Goal: Task Accomplishment & Management: Manage account settings

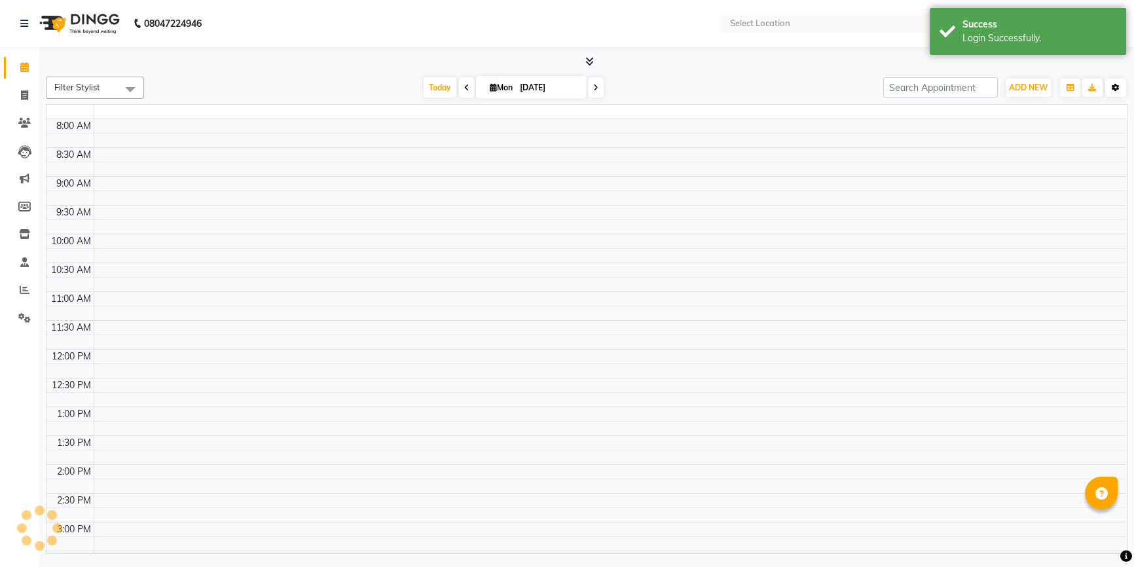
select select "en"
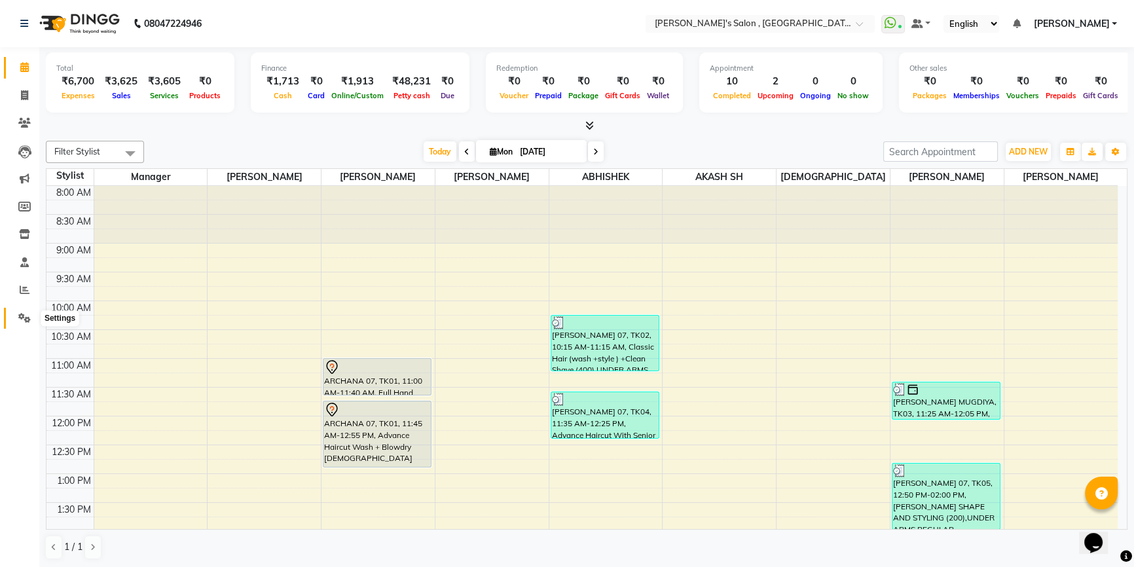
click at [29, 318] on icon at bounding box center [24, 318] width 12 height 10
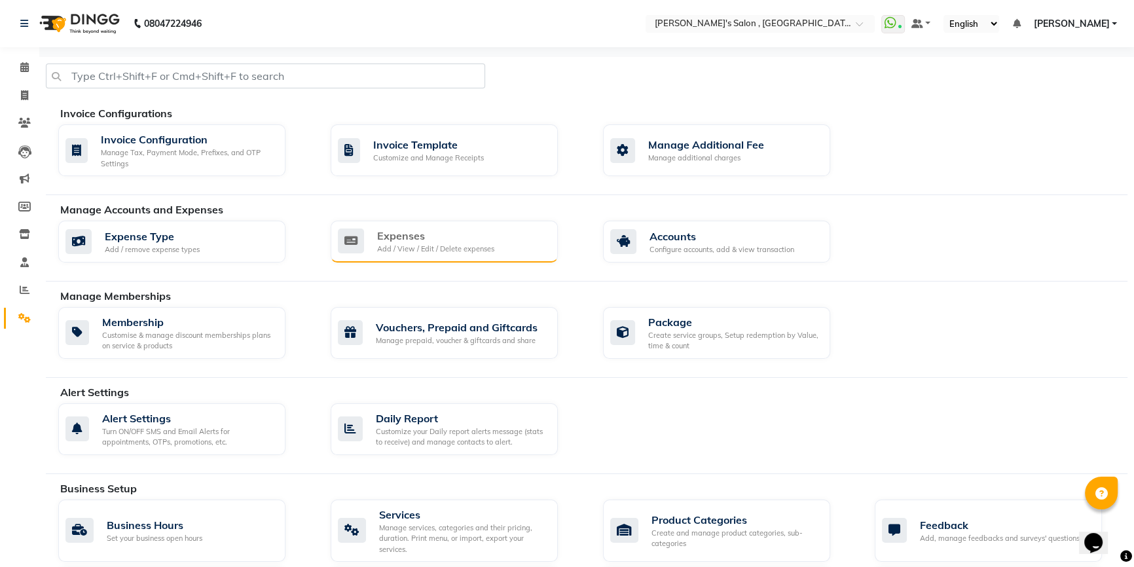
click at [408, 240] on div "Expenses" at bounding box center [435, 236] width 117 height 16
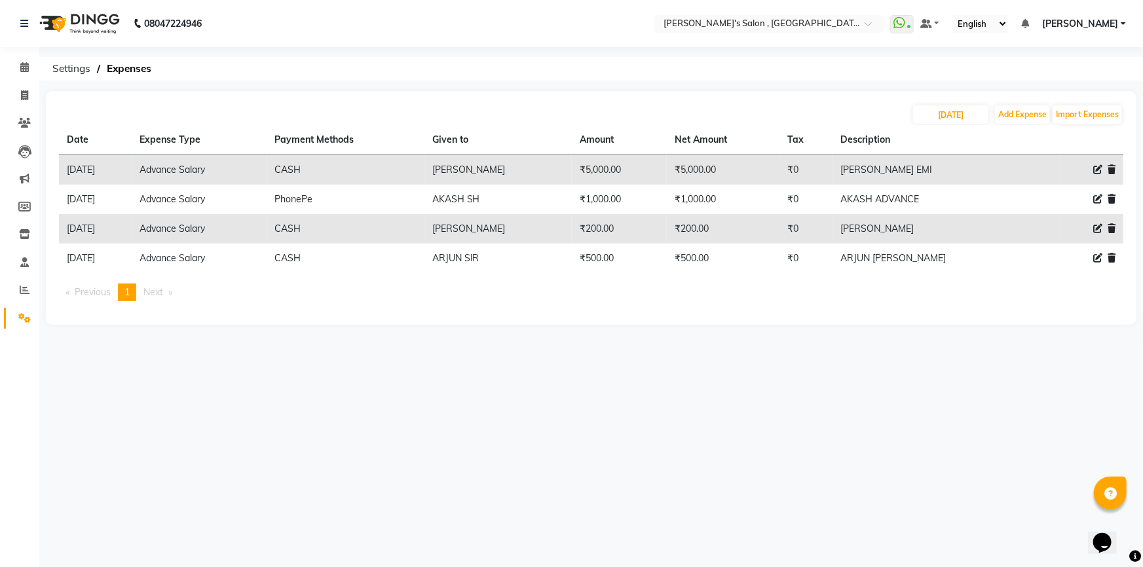
click at [1094, 172] on icon at bounding box center [1097, 169] width 9 height 9
select select "11136"
select select "1"
select select "6520"
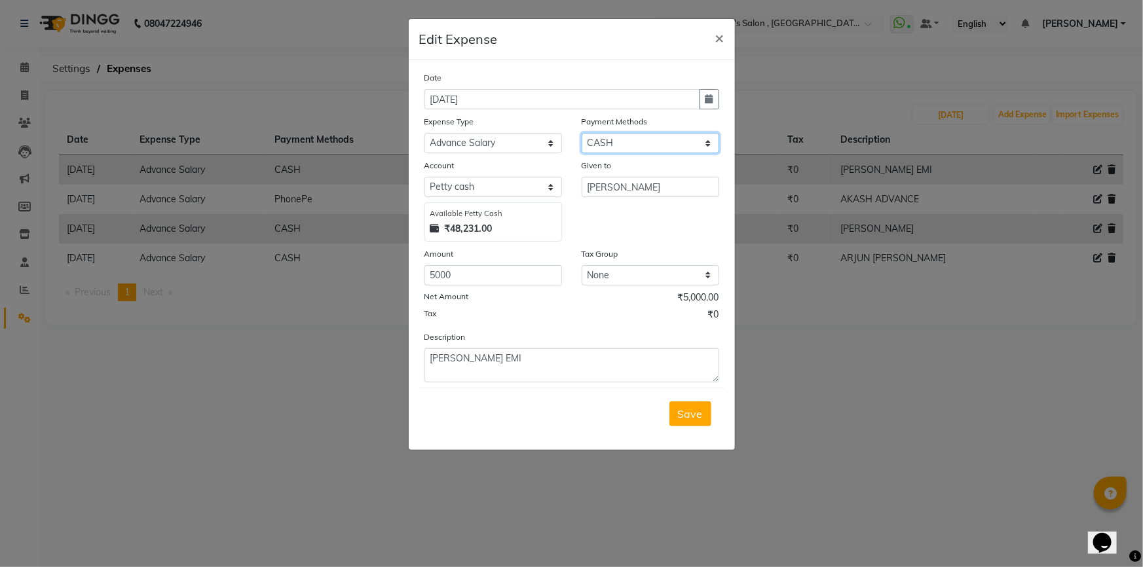
click at [648, 134] on select "Select CARD Voucher Package CASH Points Bank Wallet Prepaid GPay PhonePe PayTM …" at bounding box center [651, 143] width 138 height 20
select select "7"
click at [582, 134] on select "Select CARD Voucher Package CASH Points Bank Wallet Prepaid GPay PhonePe PayTM …" at bounding box center [651, 143] width 138 height 20
select select "6521"
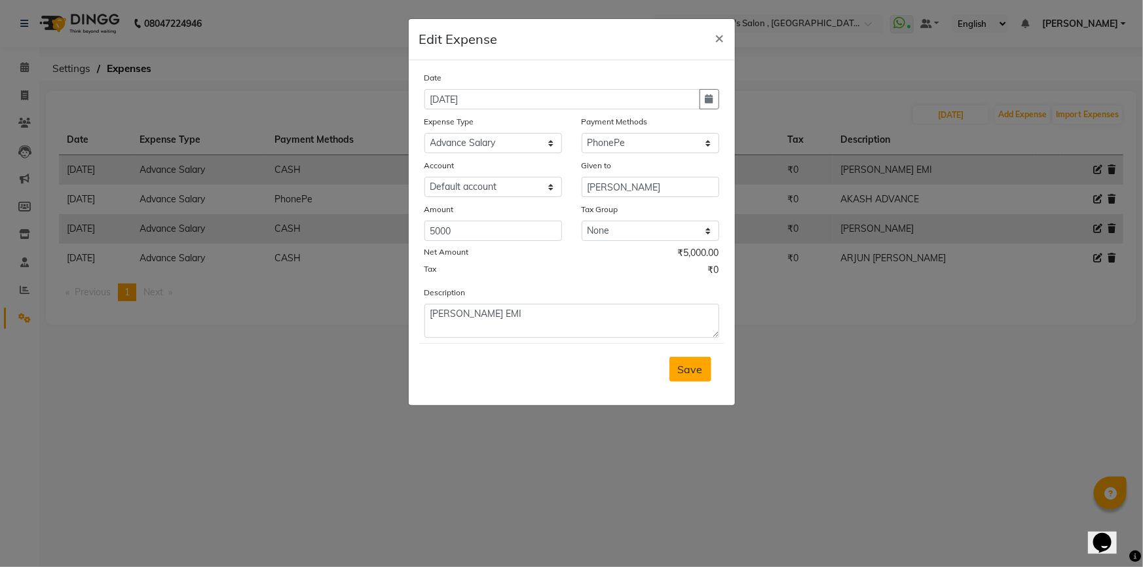
click at [701, 378] on button "Save" at bounding box center [690, 369] width 42 height 25
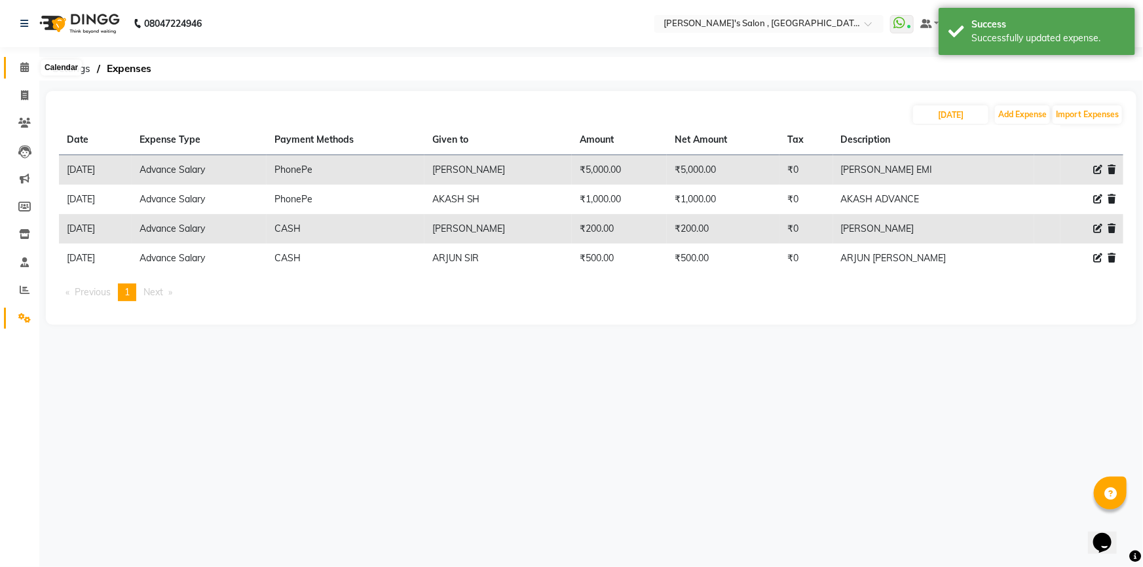
click at [22, 68] on icon at bounding box center [24, 67] width 9 height 10
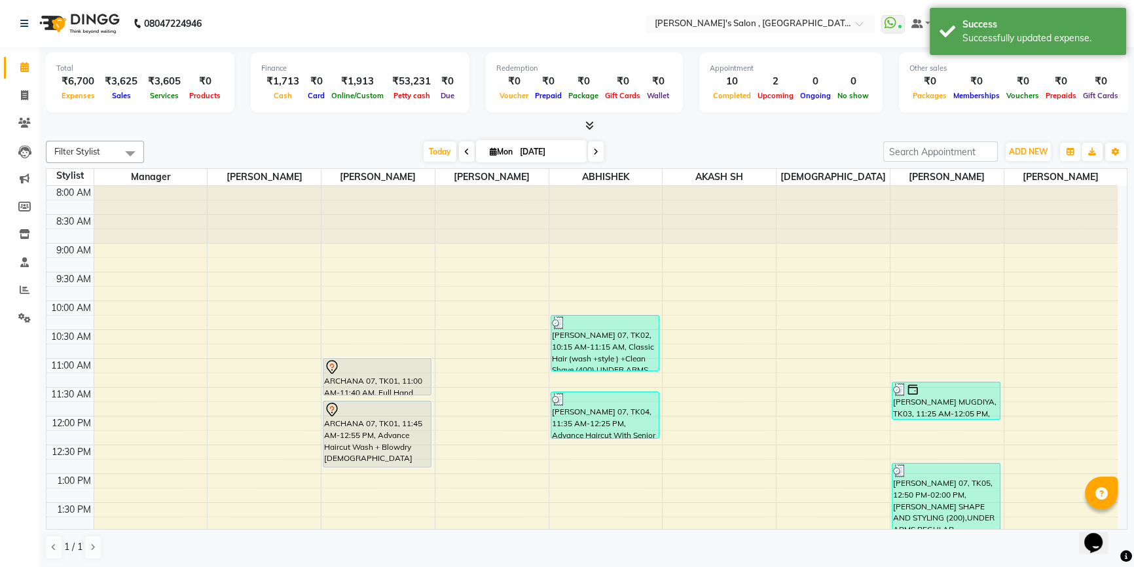
click at [956, 58] on div "Other sales ₹0 Packages ₹0 Memberships ₹0 Vouchers ₹0 Prepaids ₹0 Gift Cards" at bounding box center [1015, 82] width 233 height 60
click at [994, 28] on div "Success" at bounding box center [1040, 25] width 154 height 14
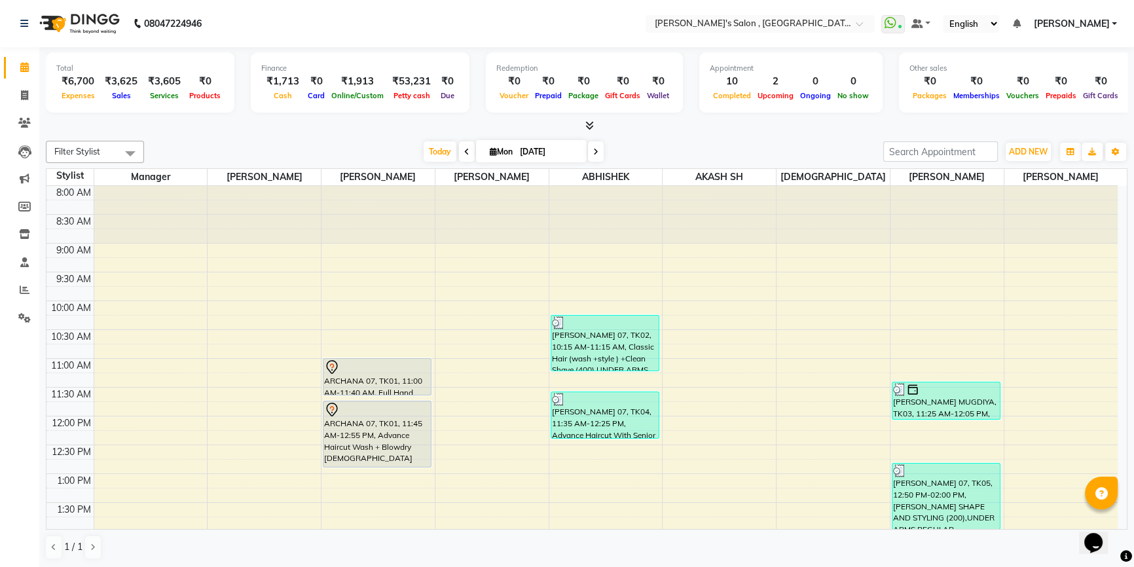
click at [1100, 20] on span "[PERSON_NAME]" at bounding box center [1071, 24] width 76 height 14
click at [1066, 86] on link "Sign out" at bounding box center [1050, 90] width 120 height 20
